Goal: Information Seeking & Learning: Learn about a topic

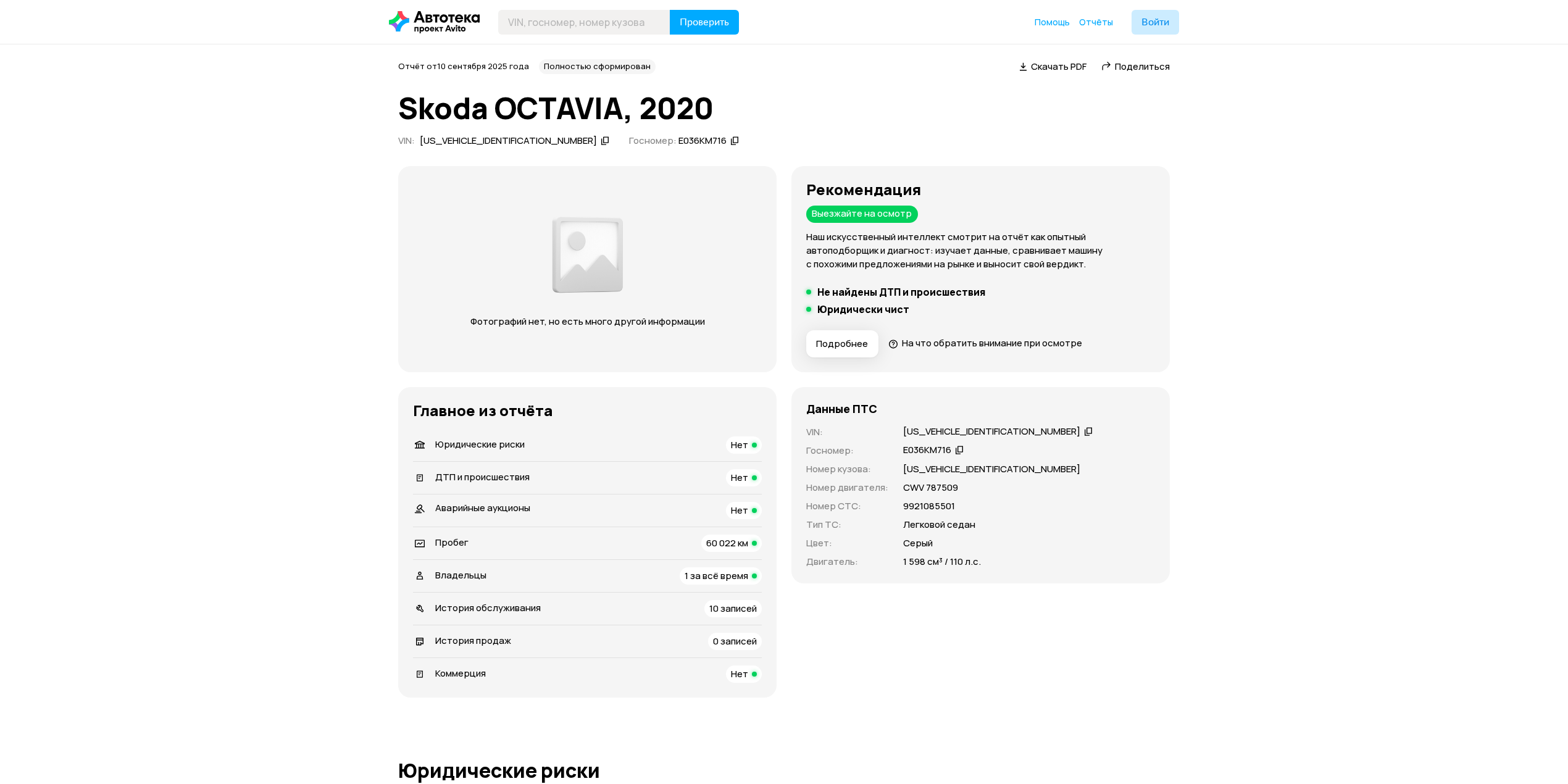
drag, startPoint x: 1340, startPoint y: 164, endPoint x: 1401, endPoint y: 148, distance: 63.1
drag, startPoint x: 1401, startPoint y: 148, endPoint x: 1467, endPoint y: 124, distance: 70.2
drag, startPoint x: 1467, startPoint y: 124, endPoint x: 1485, endPoint y: 114, distance: 20.6
drag, startPoint x: 1485, startPoint y: 114, endPoint x: 1505, endPoint y: 97, distance: 26.2
drag, startPoint x: 1505, startPoint y: 97, endPoint x: 1514, endPoint y: 89, distance: 12.0
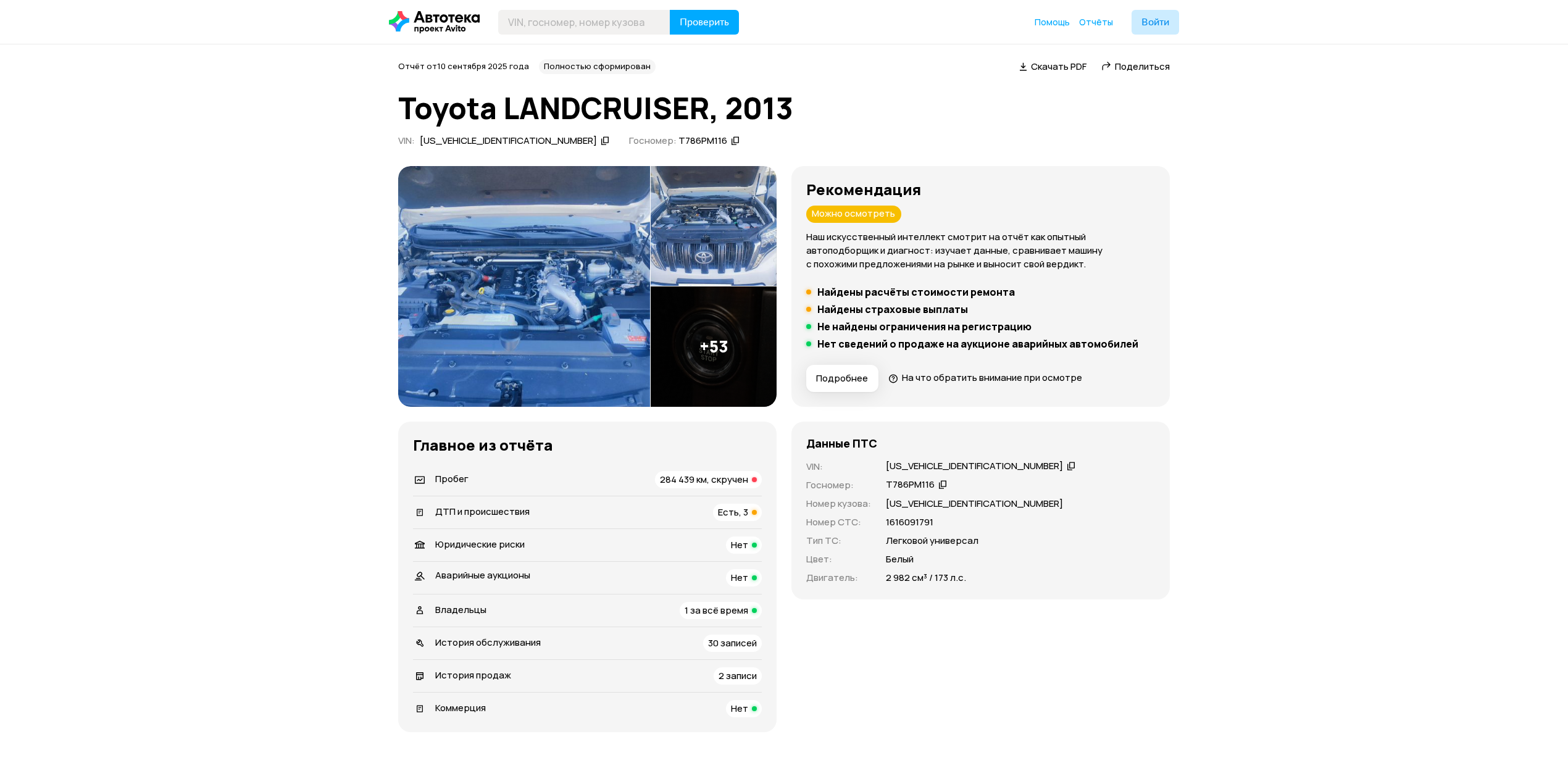
click at [528, 310] on img at bounding box center [524, 286] width 252 height 240
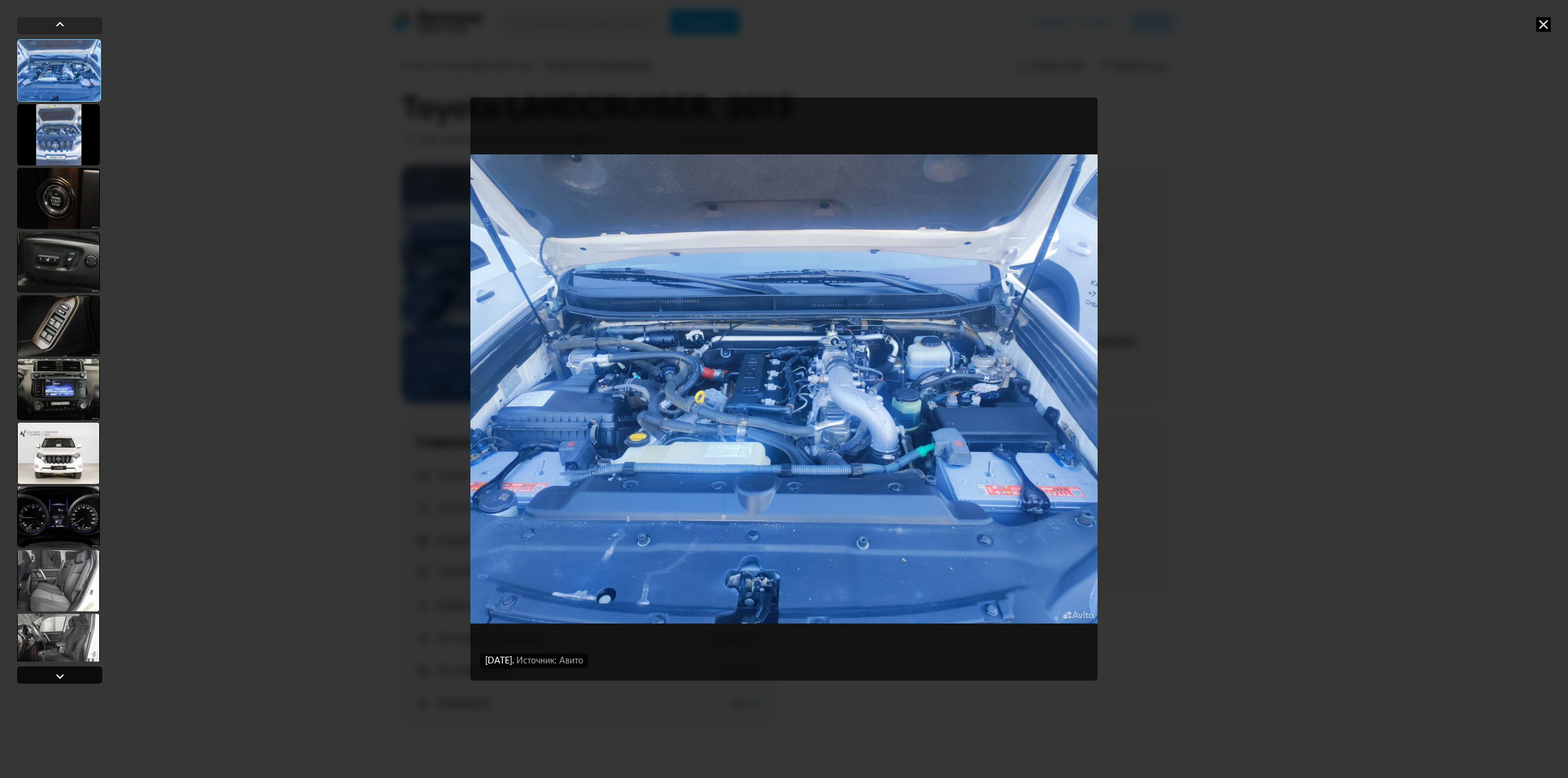
click at [63, 671] on div at bounding box center [59, 676] width 15 height 15
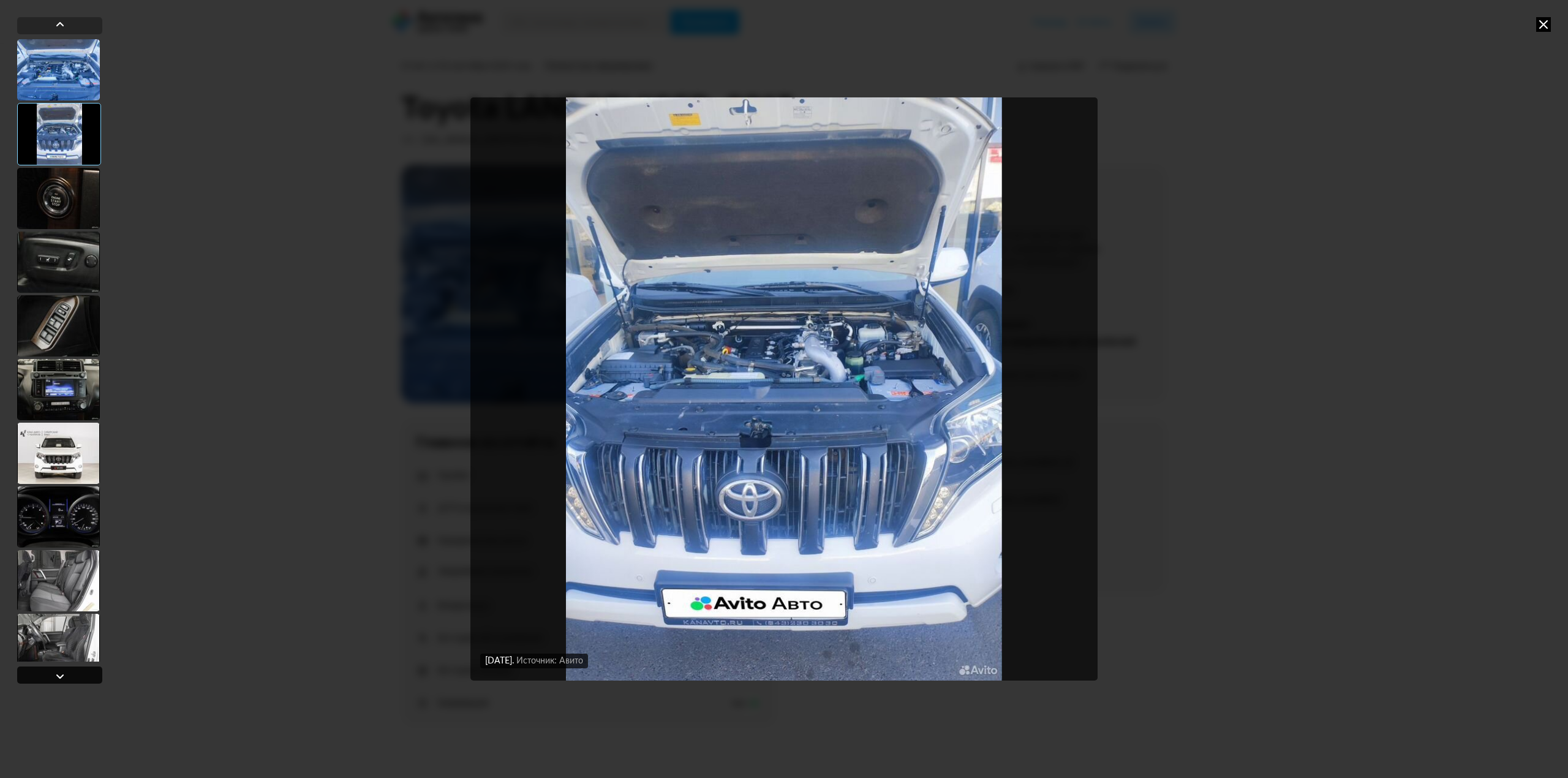
click at [63, 671] on div at bounding box center [59, 676] width 15 height 15
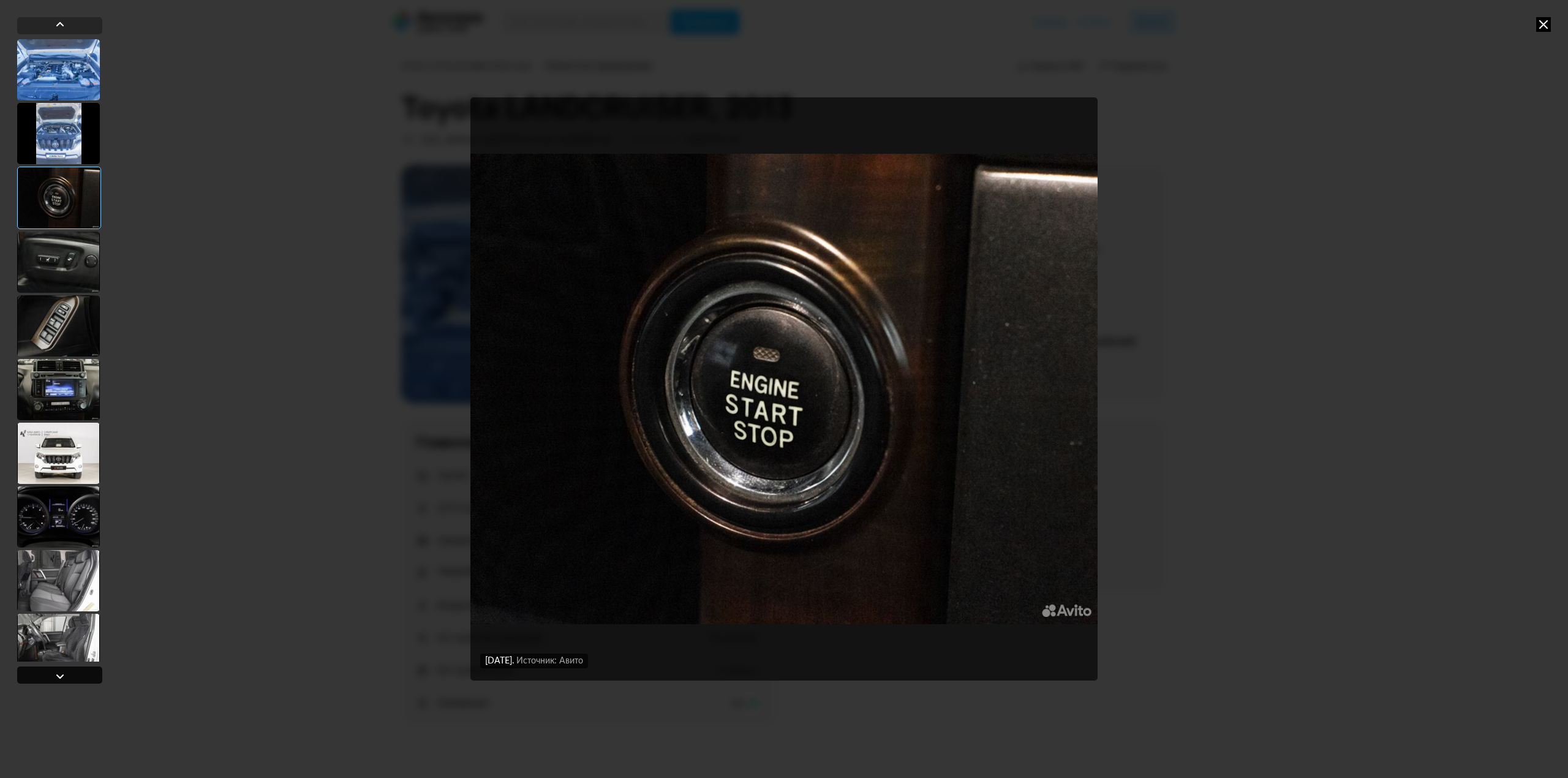
click at [60, 671] on div at bounding box center [59, 676] width 15 height 15
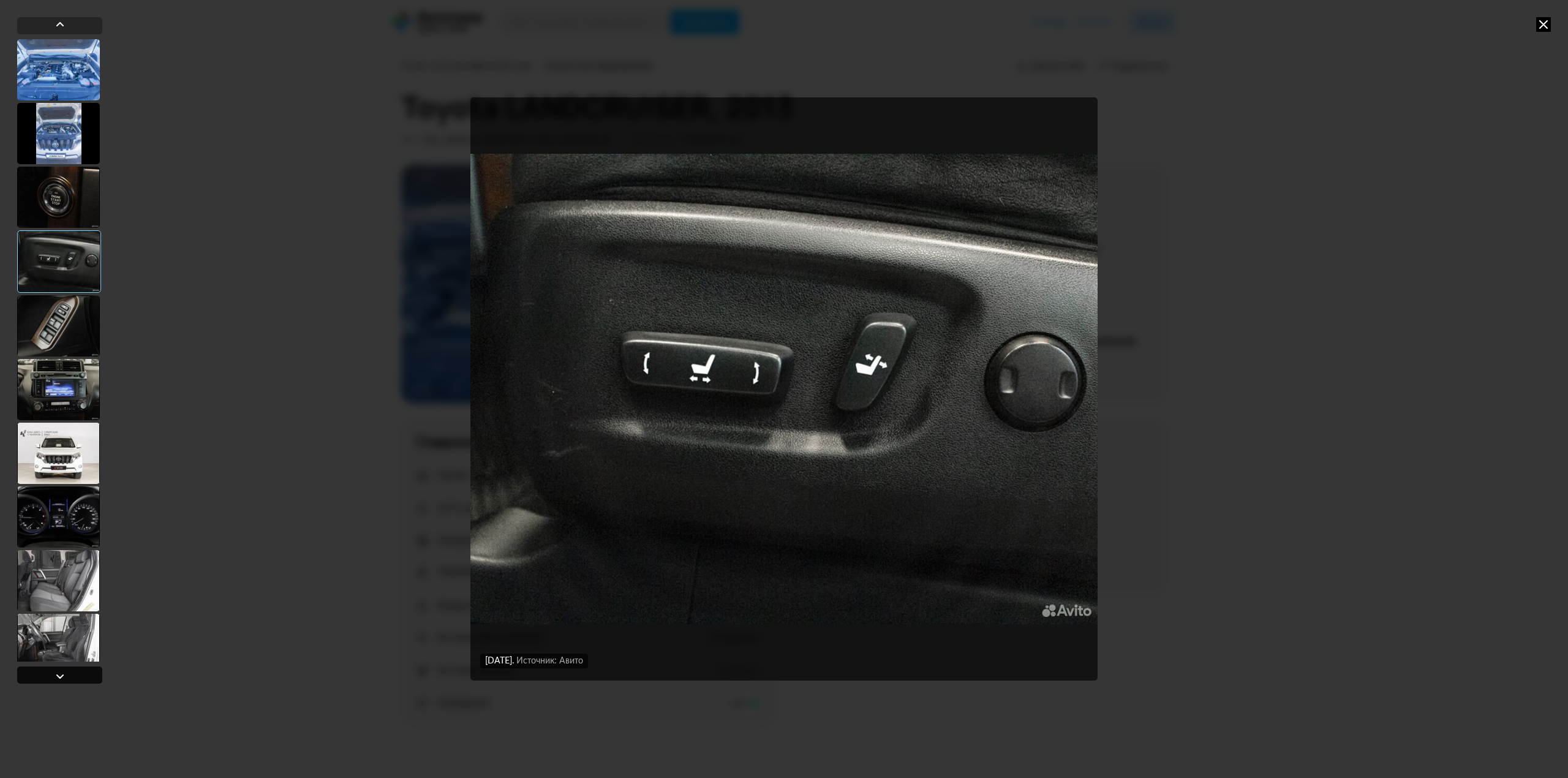
click at [60, 672] on div at bounding box center [59, 676] width 15 height 15
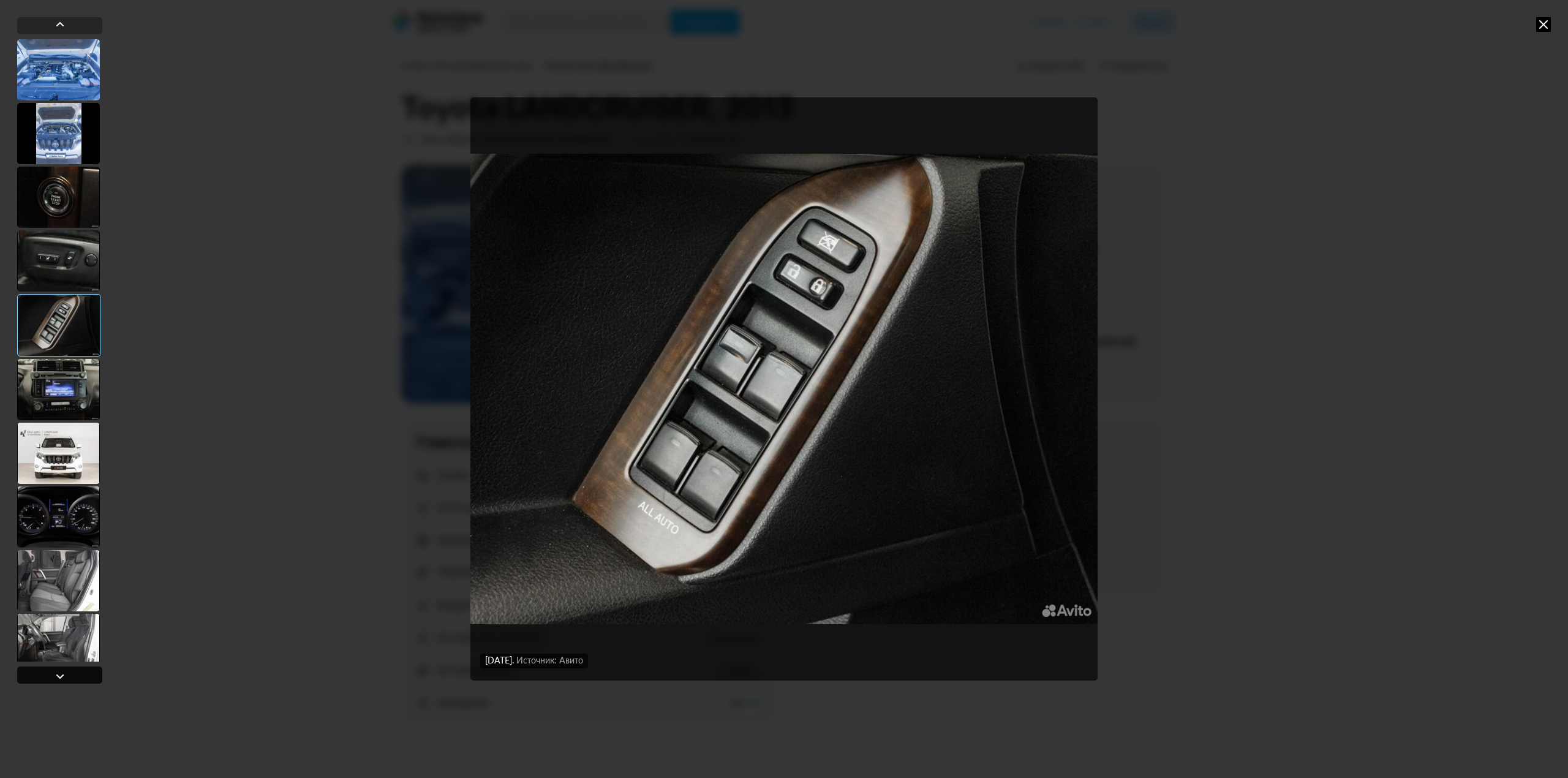
click at [60, 672] on div at bounding box center [59, 676] width 15 height 15
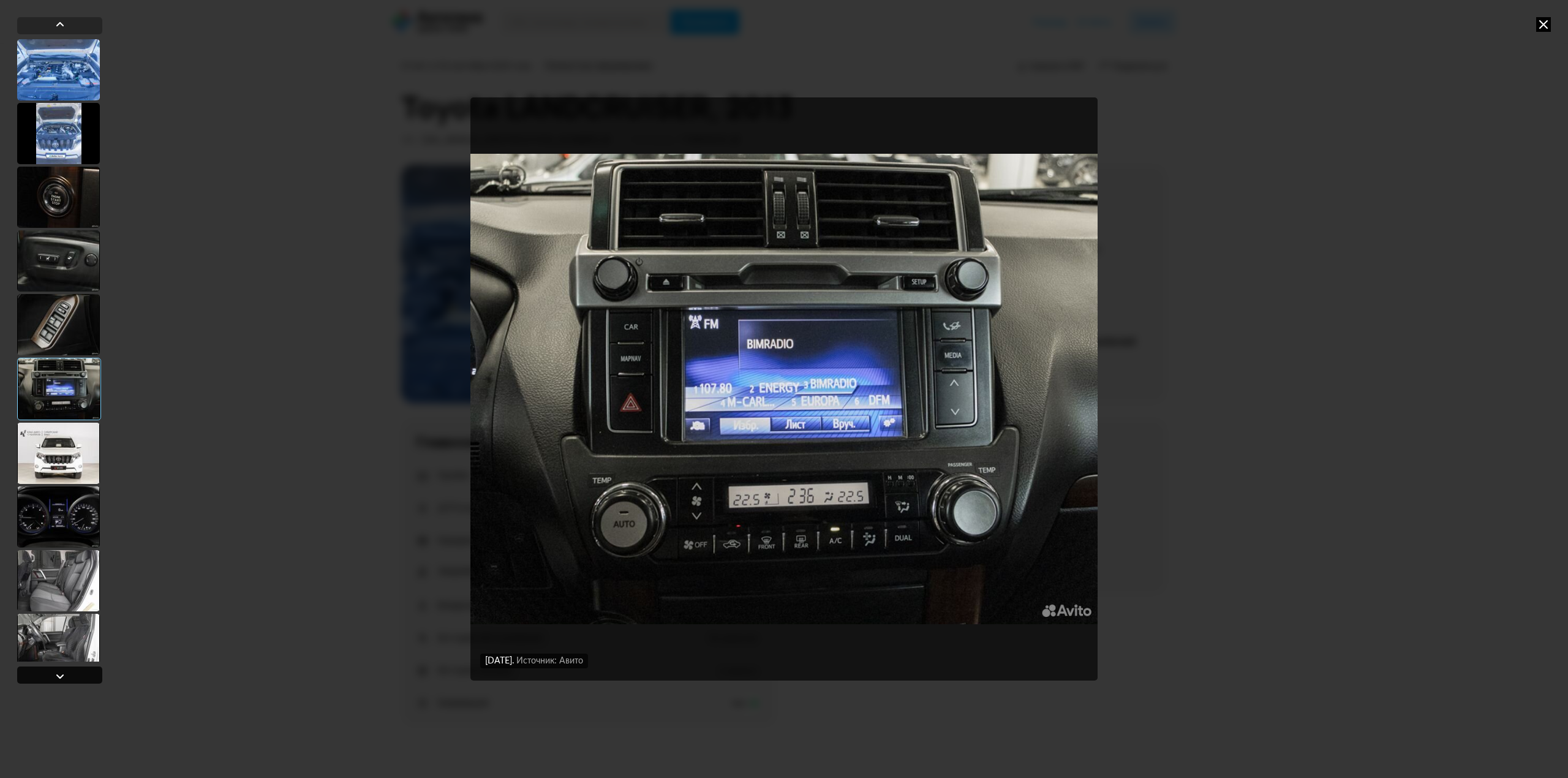
click at [60, 672] on div at bounding box center [59, 676] width 15 height 15
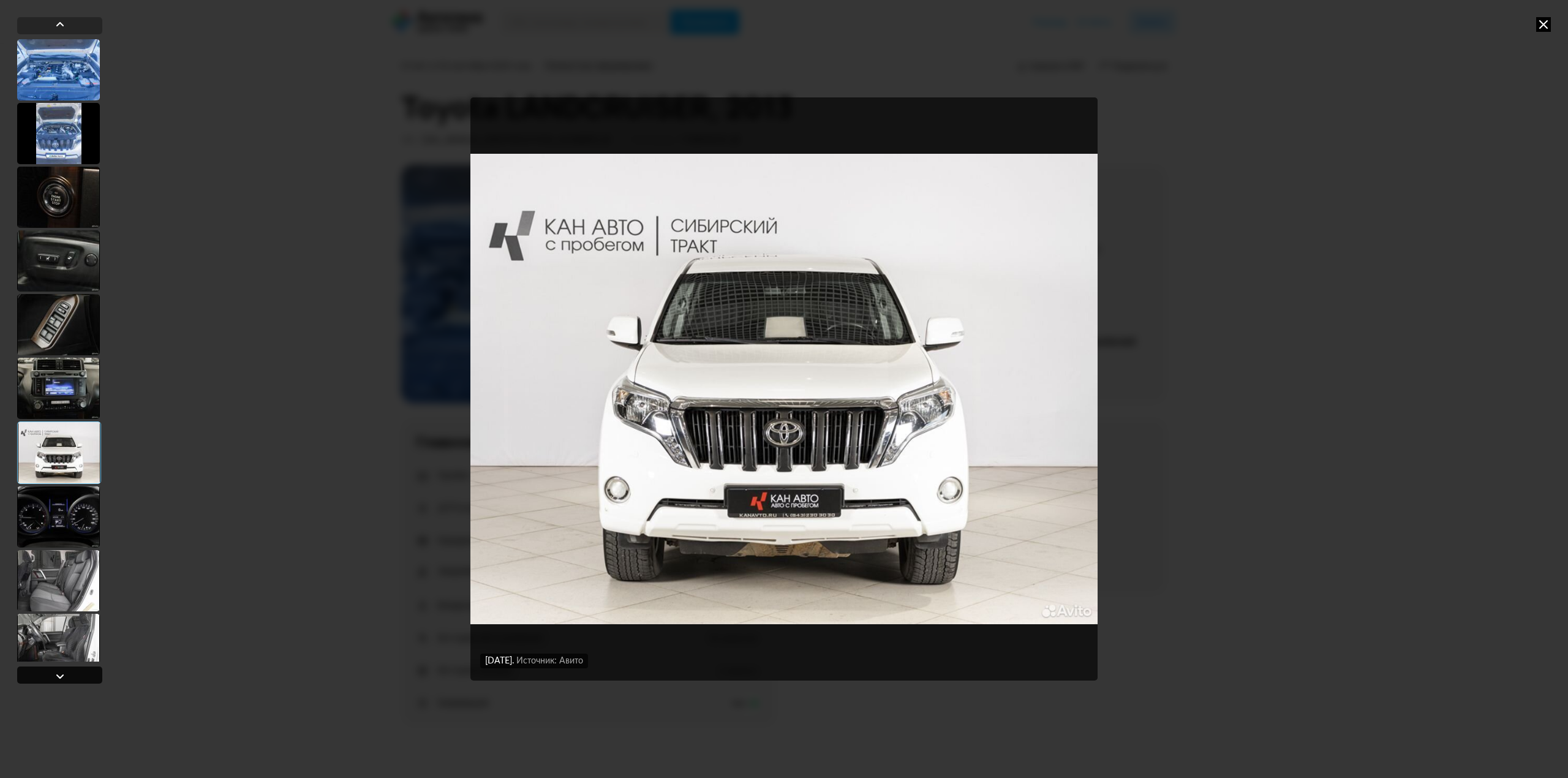
click at [60, 672] on div at bounding box center [59, 676] width 15 height 15
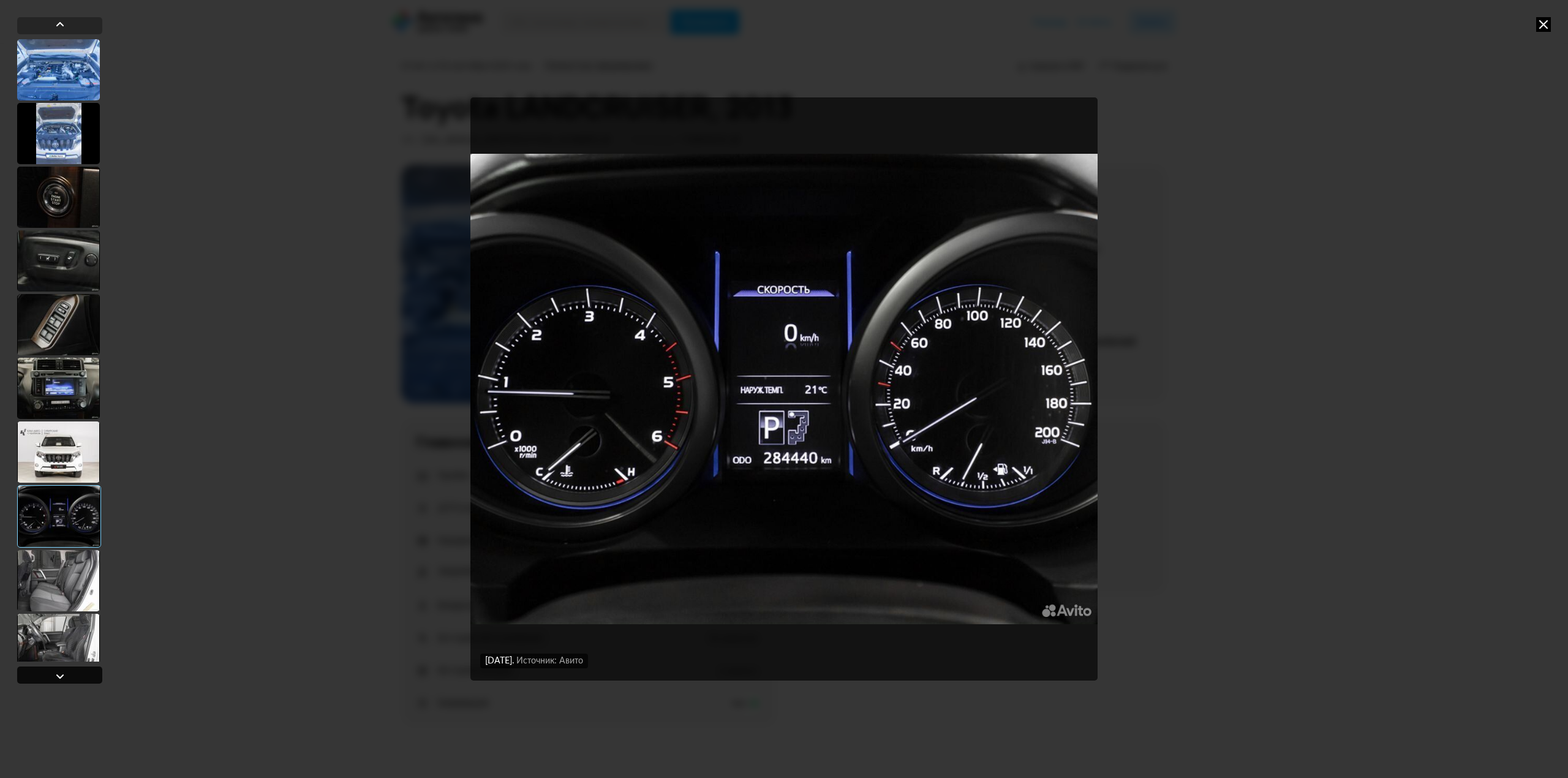
click at [60, 672] on div at bounding box center [59, 676] width 15 height 15
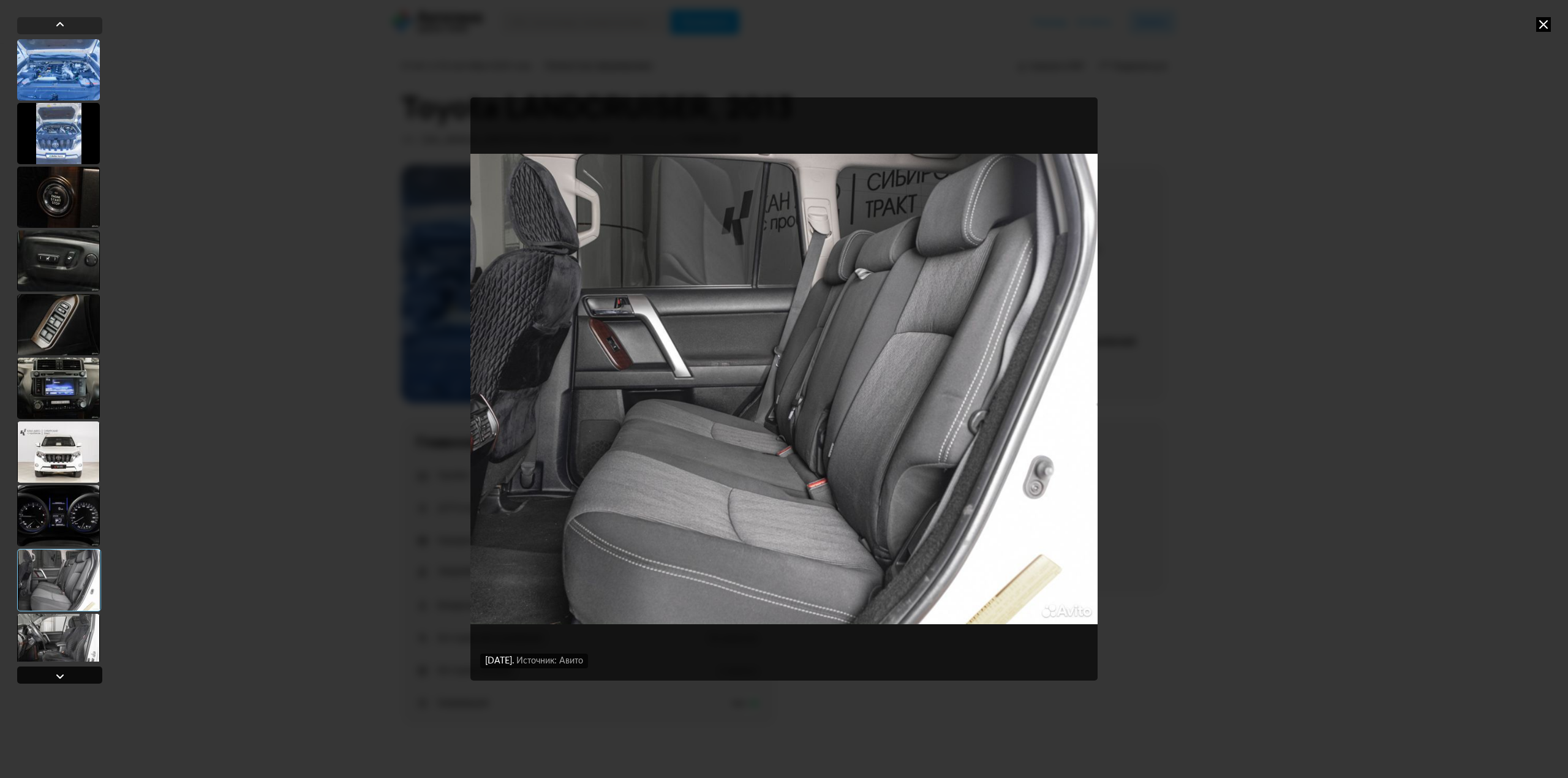
click at [60, 672] on div at bounding box center [59, 676] width 15 height 15
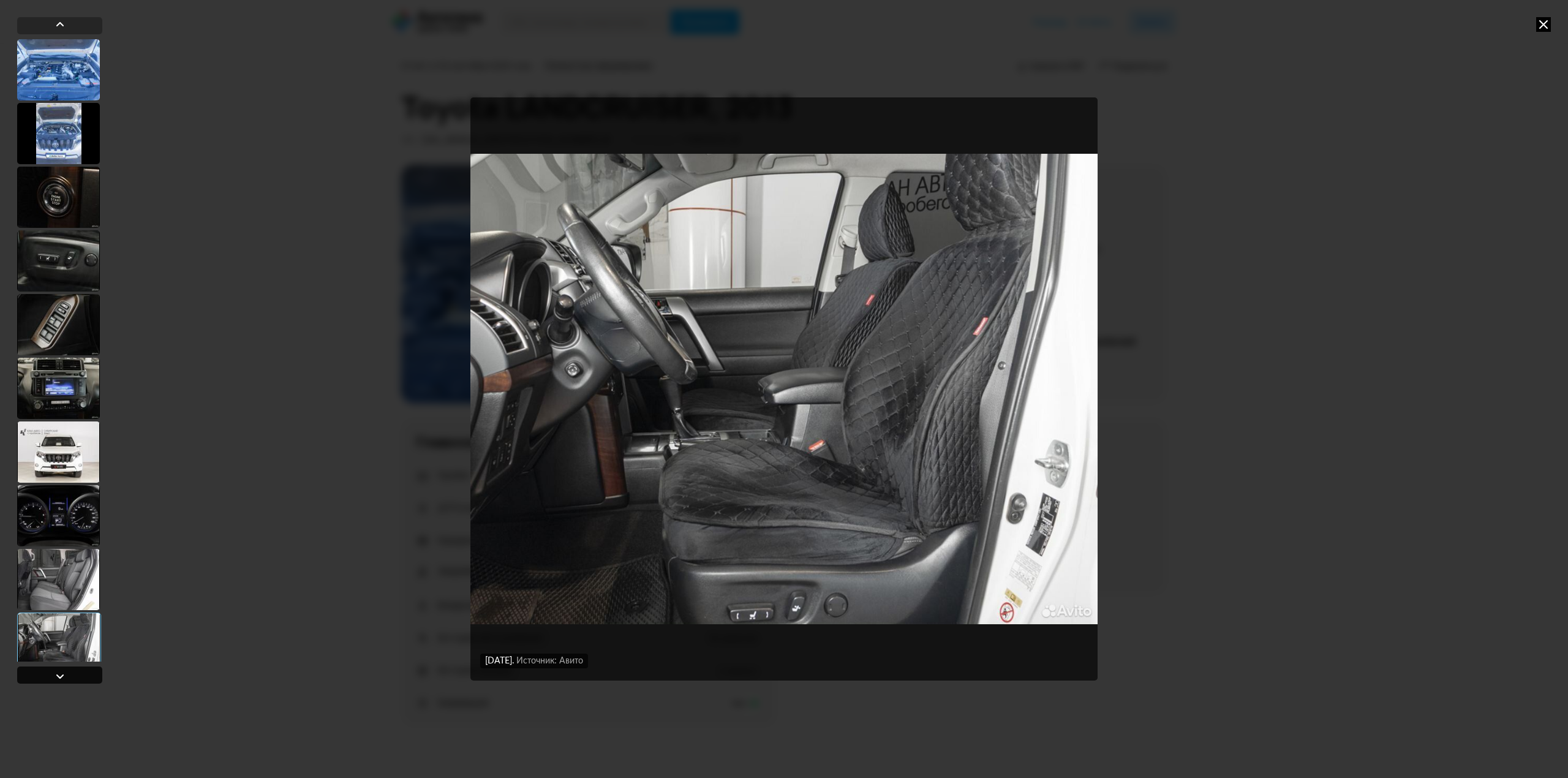
click at [60, 672] on div at bounding box center [59, 676] width 15 height 15
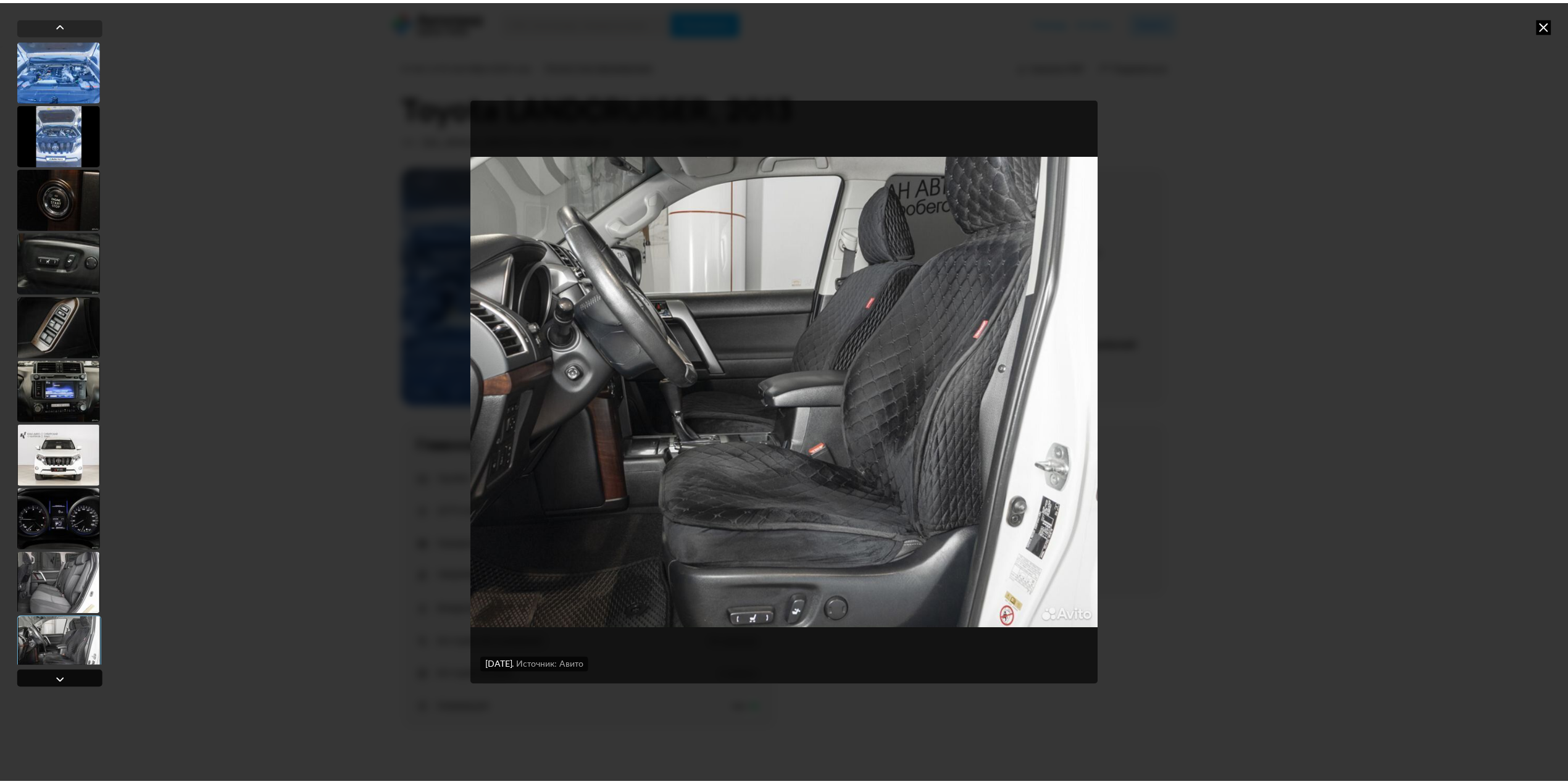
scroll to position [638, 0]
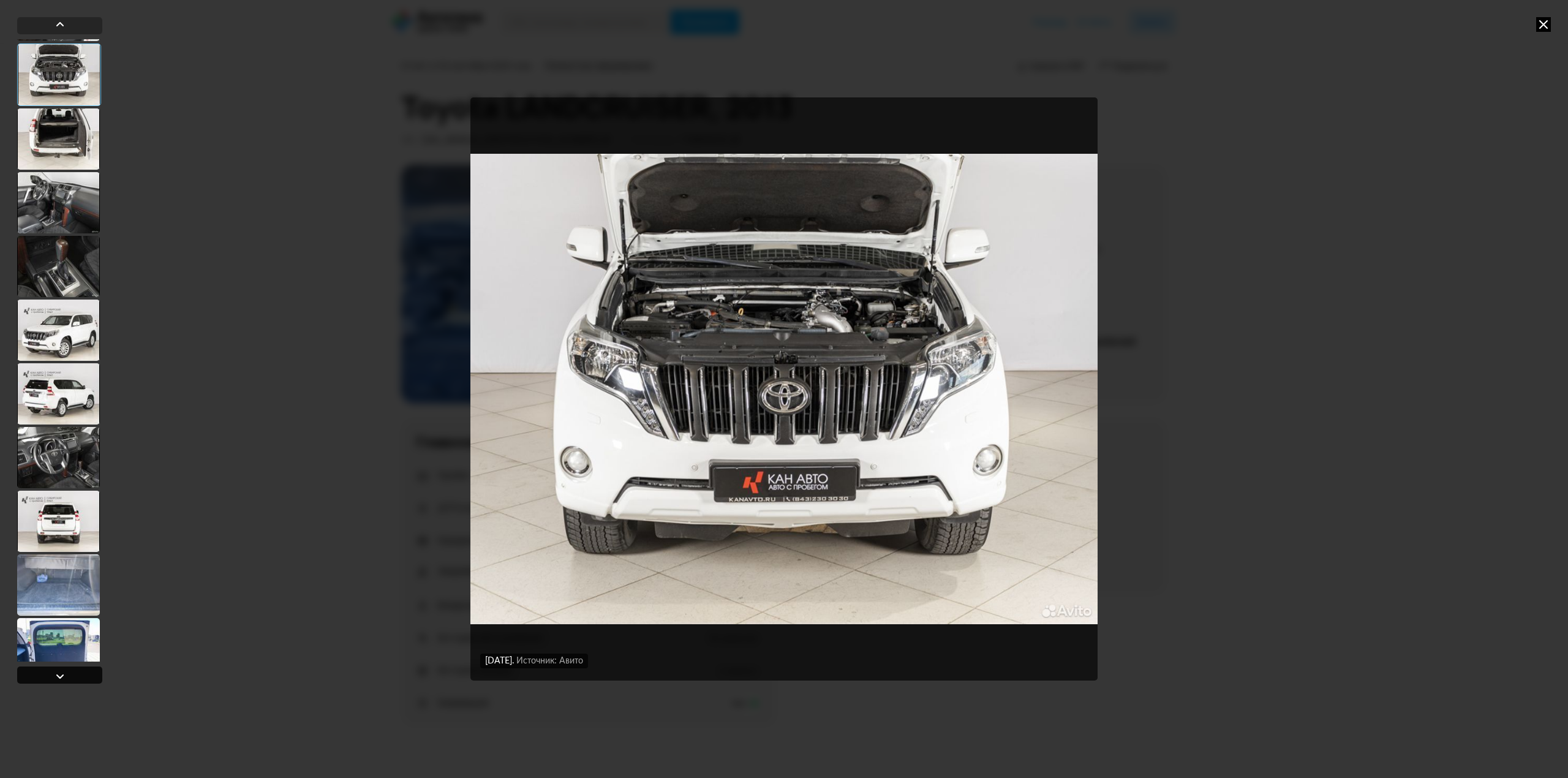
click at [60, 672] on div at bounding box center [59, 676] width 15 height 15
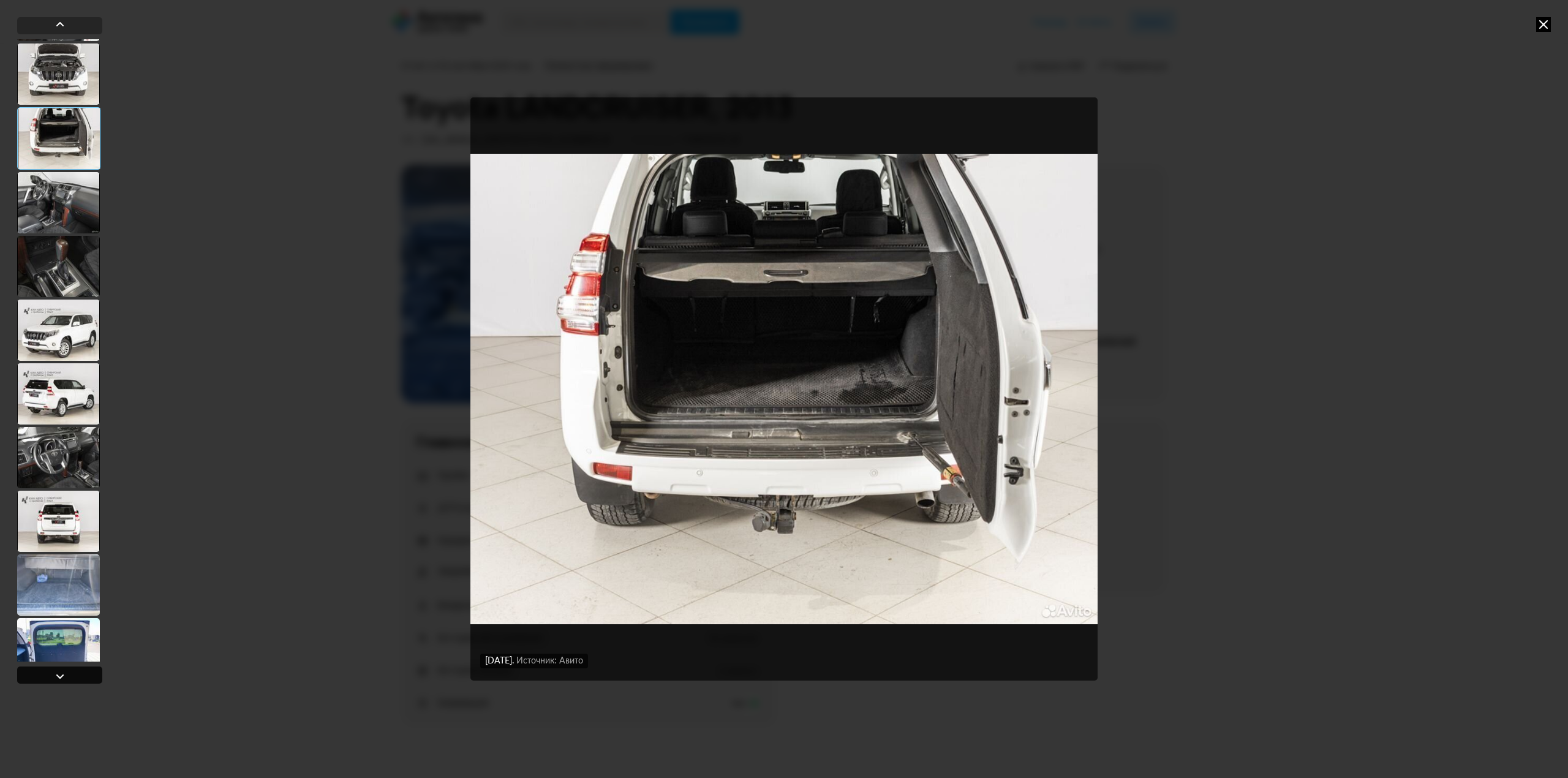
click at [60, 672] on div at bounding box center [59, 676] width 15 height 15
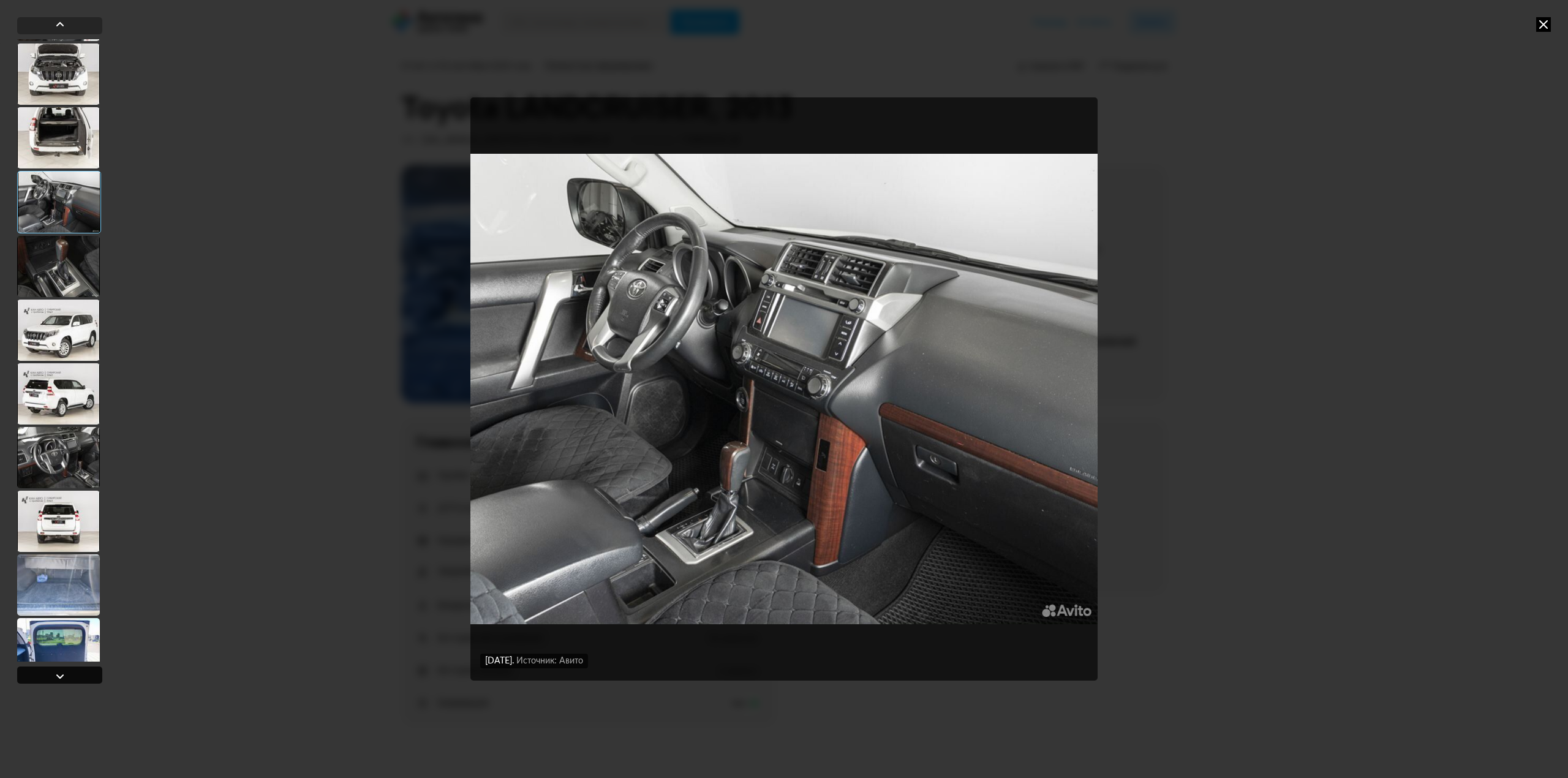
click at [60, 672] on div at bounding box center [59, 676] width 15 height 15
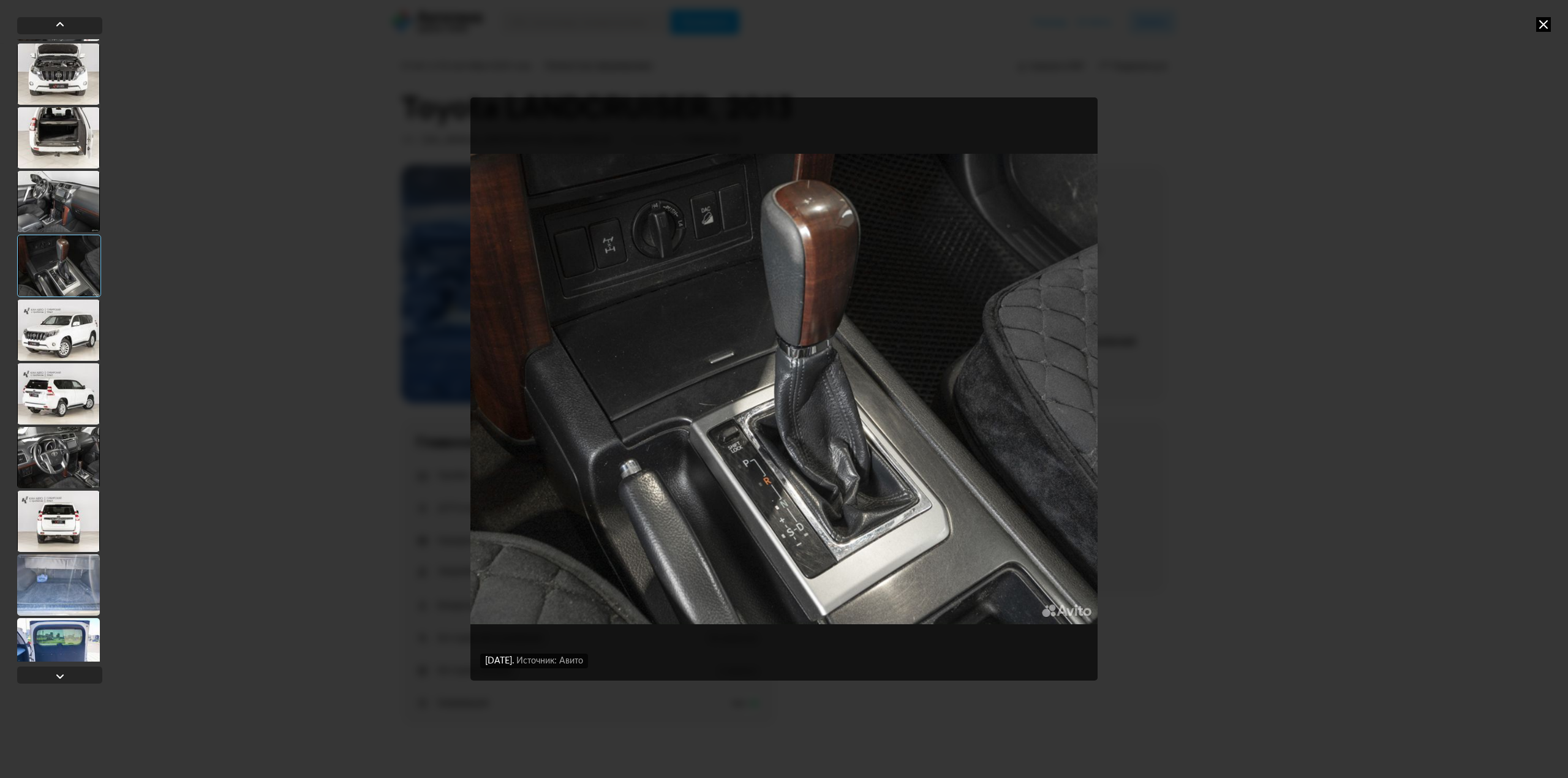
click at [1542, 27] on icon at bounding box center [1544, 24] width 15 height 15
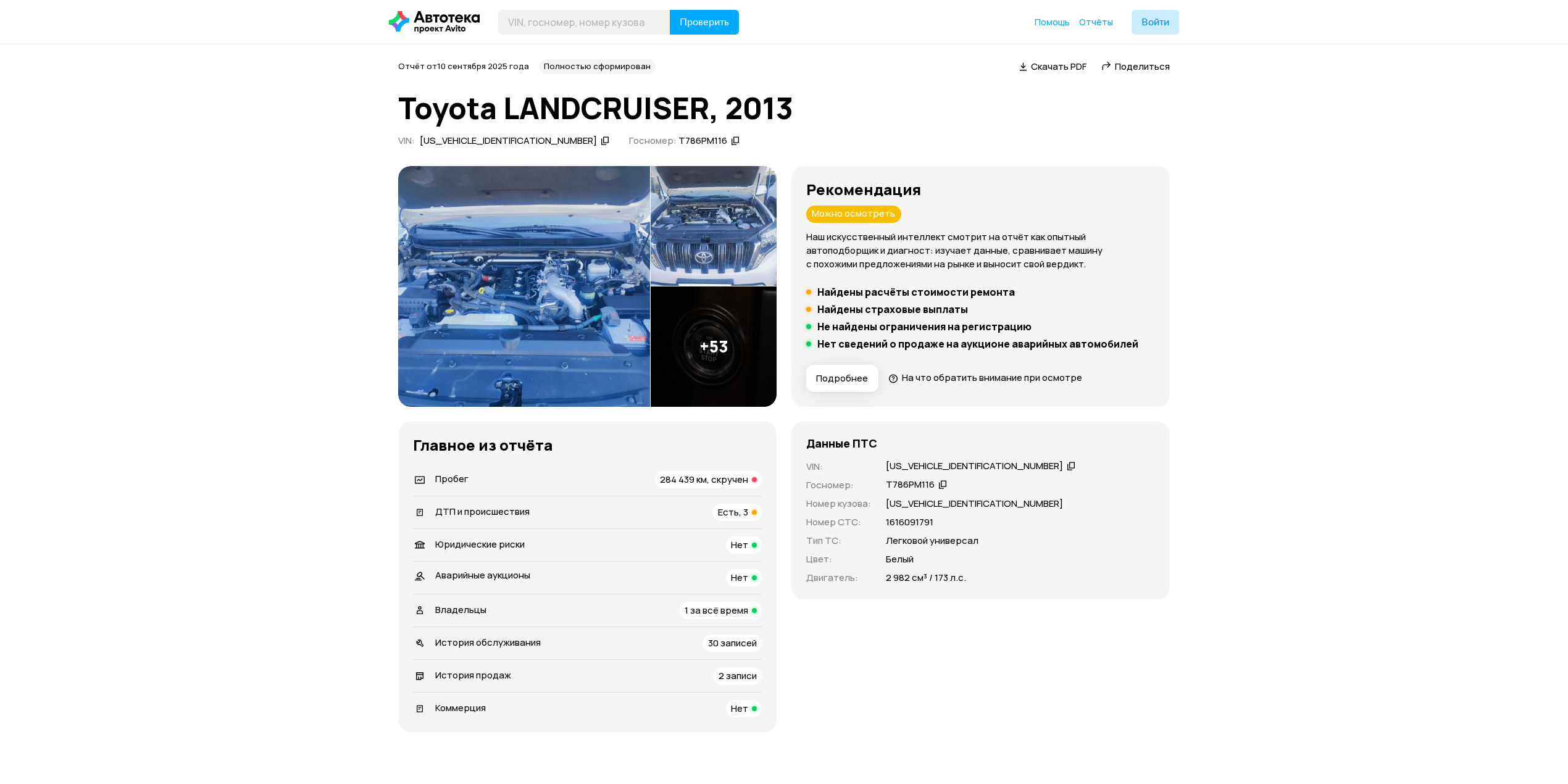
drag, startPoint x: 1400, startPoint y: 129, endPoint x: 1403, endPoint y: 97, distance: 32.1
